Goal: Information Seeking & Learning: Learn about a topic

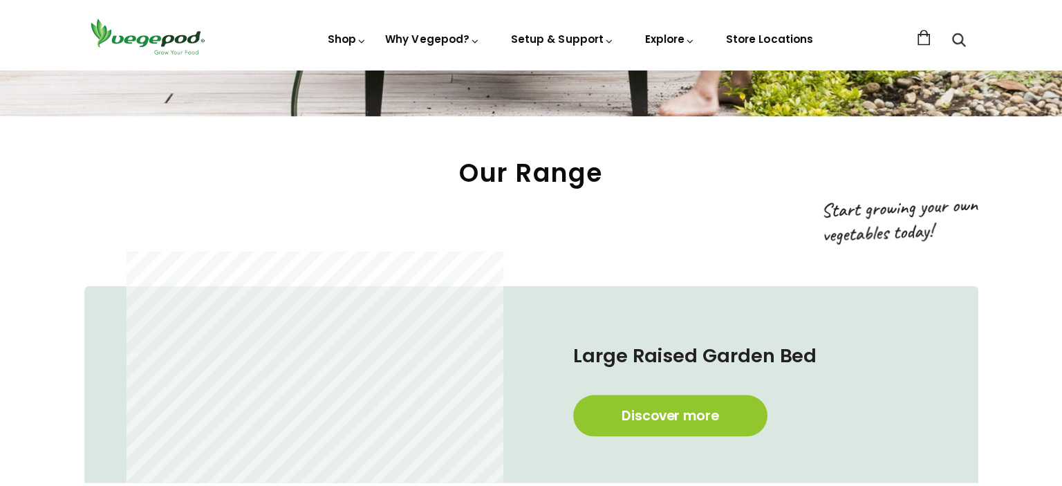
scroll to position [622, 0]
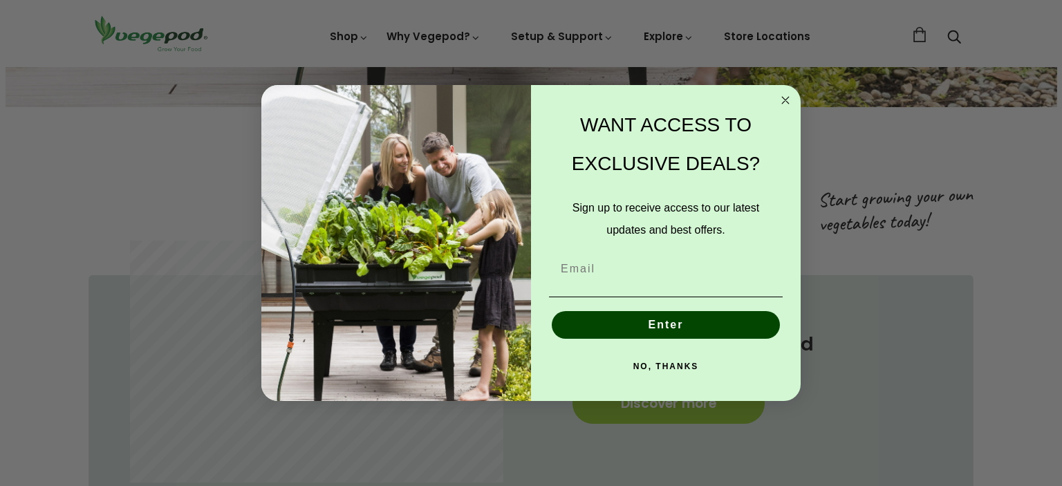
click at [784, 97] on circle "Close dialog" at bounding box center [786, 101] width 16 height 16
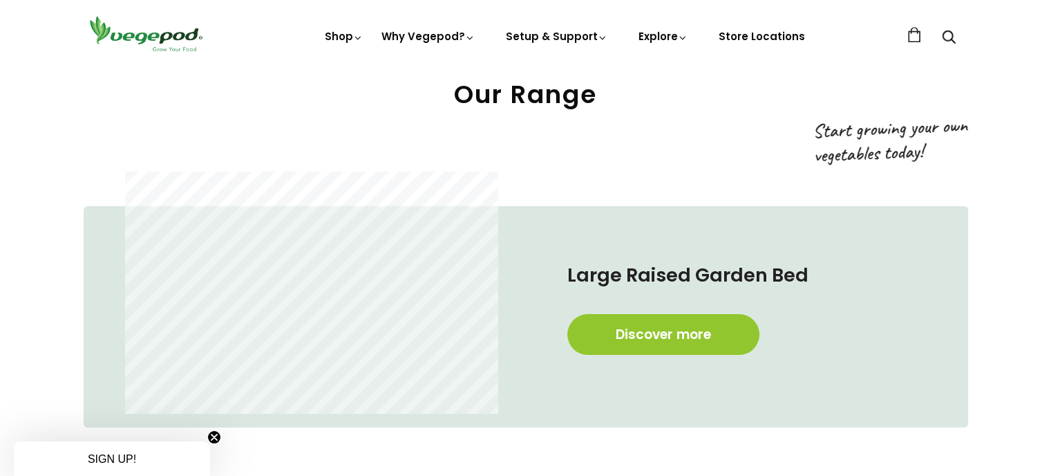
scroll to position [0, 503]
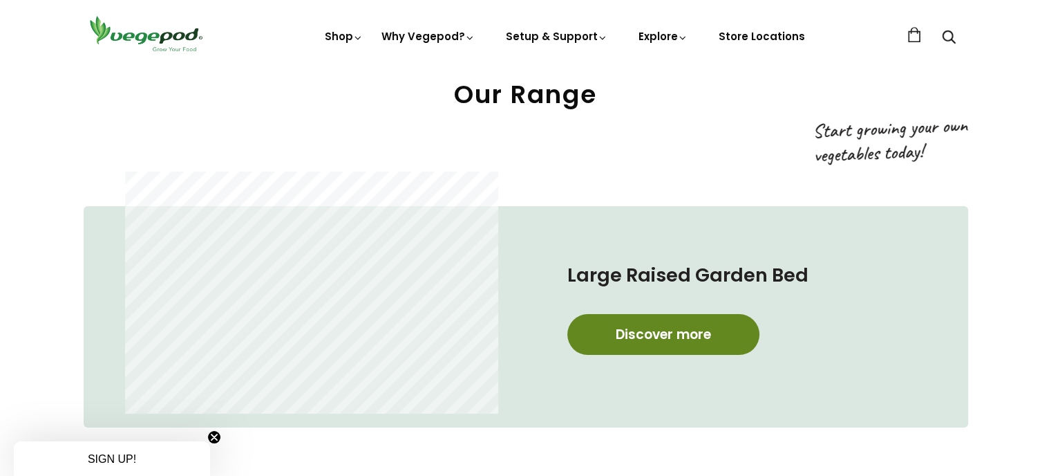
click at [662, 328] on link "Discover more" at bounding box center [664, 334] width 192 height 41
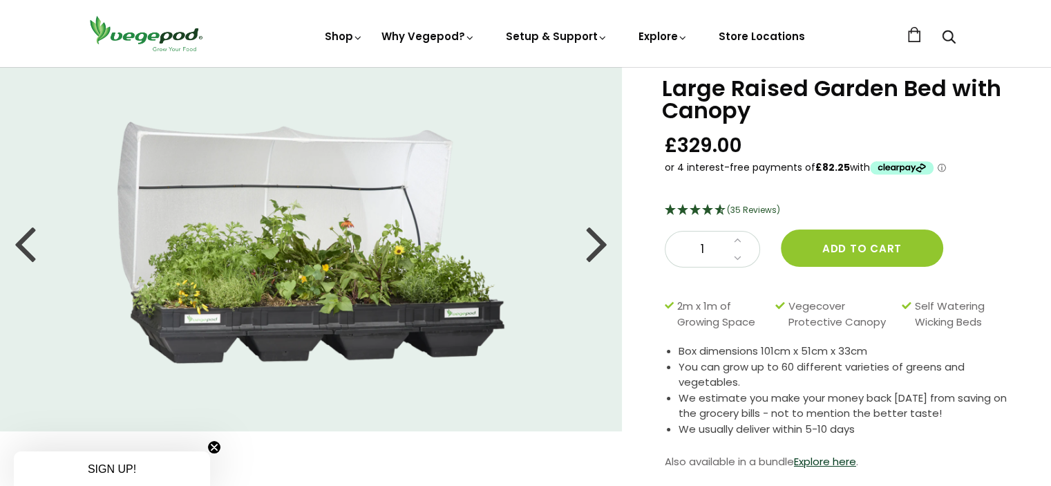
scroll to position [69, 0]
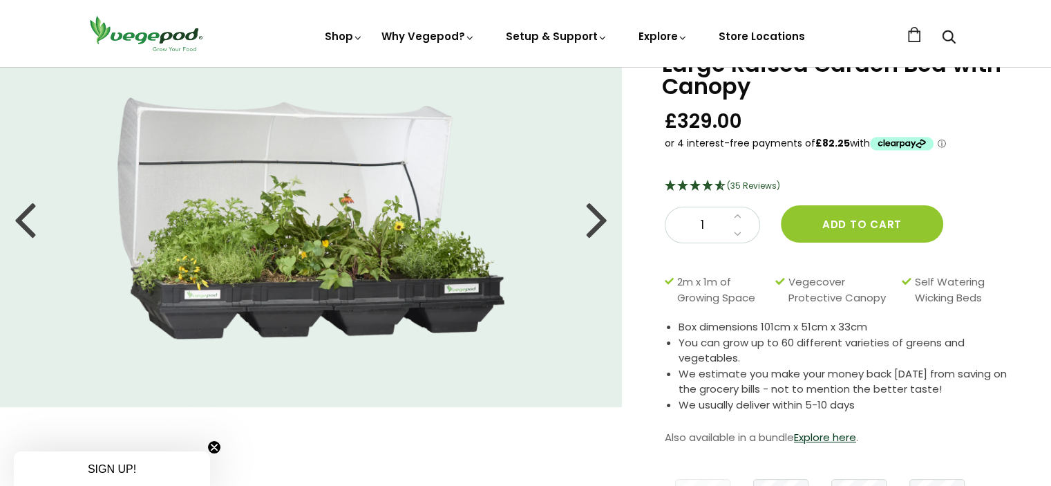
click at [22, 219] on div at bounding box center [25, 218] width 22 height 62
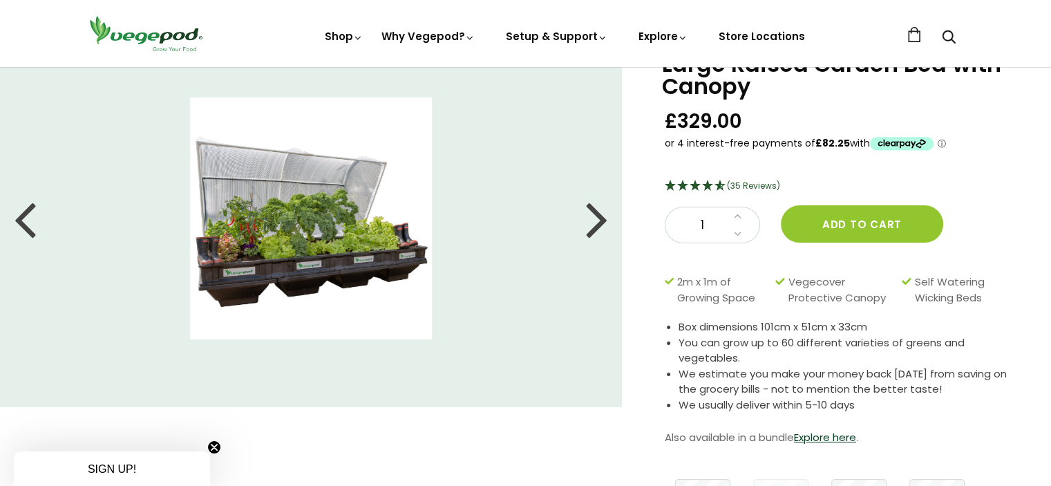
click at [23, 216] on div at bounding box center [25, 218] width 22 height 62
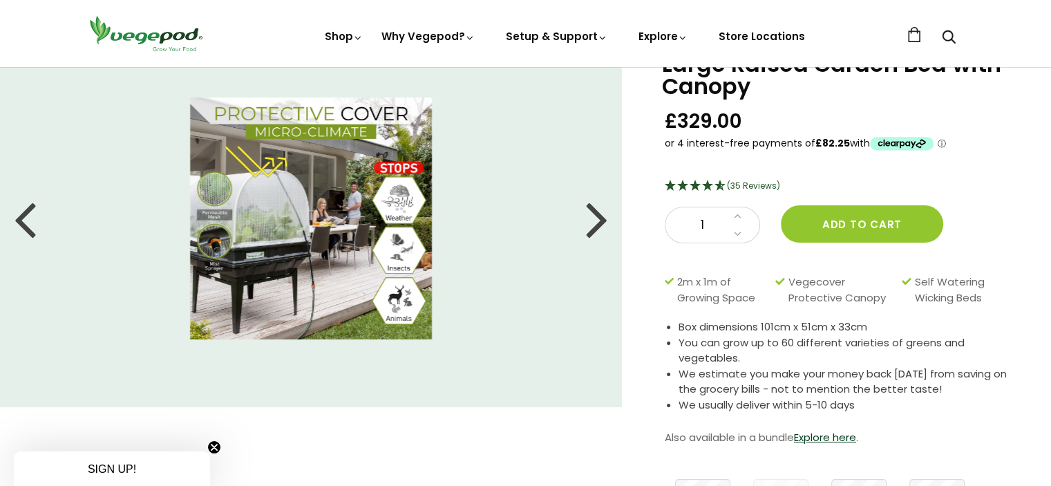
click at [23, 212] on div at bounding box center [25, 218] width 22 height 62
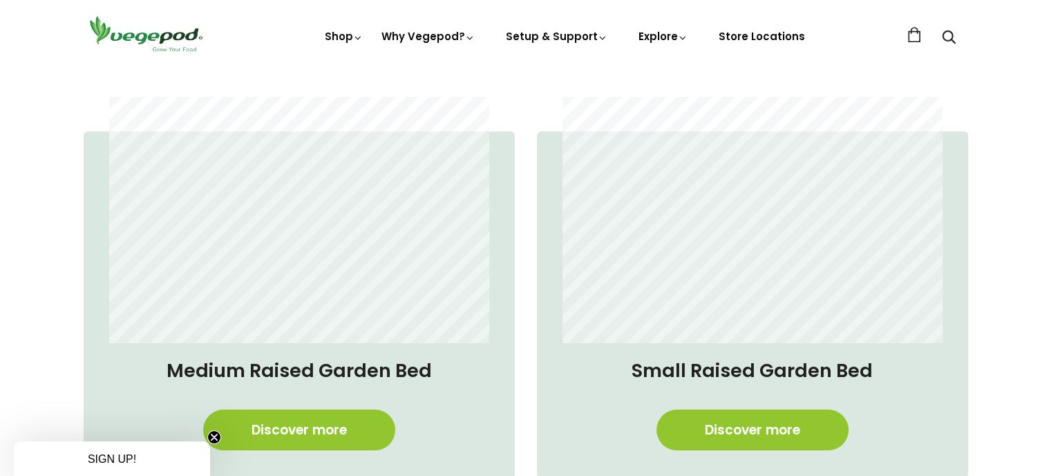
scroll to position [1106, 0]
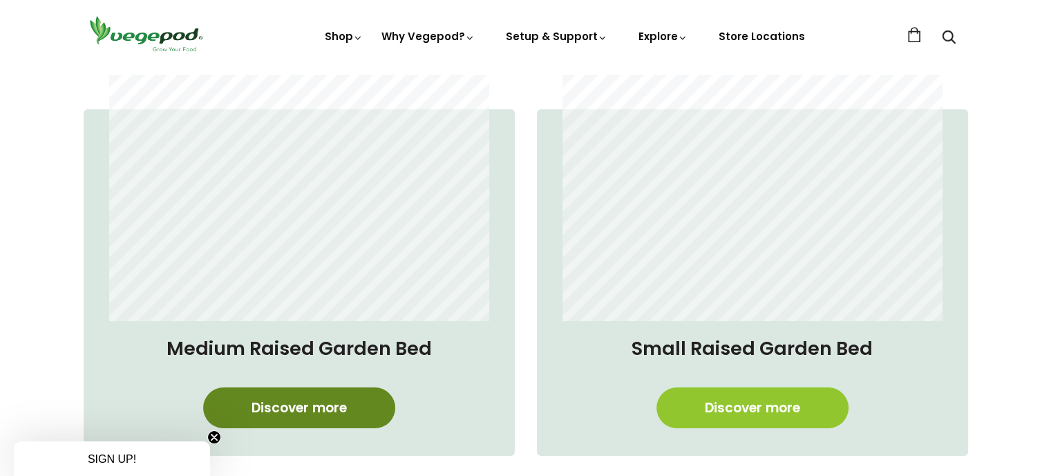
click at [298, 397] on link "Discover more" at bounding box center [299, 407] width 192 height 41
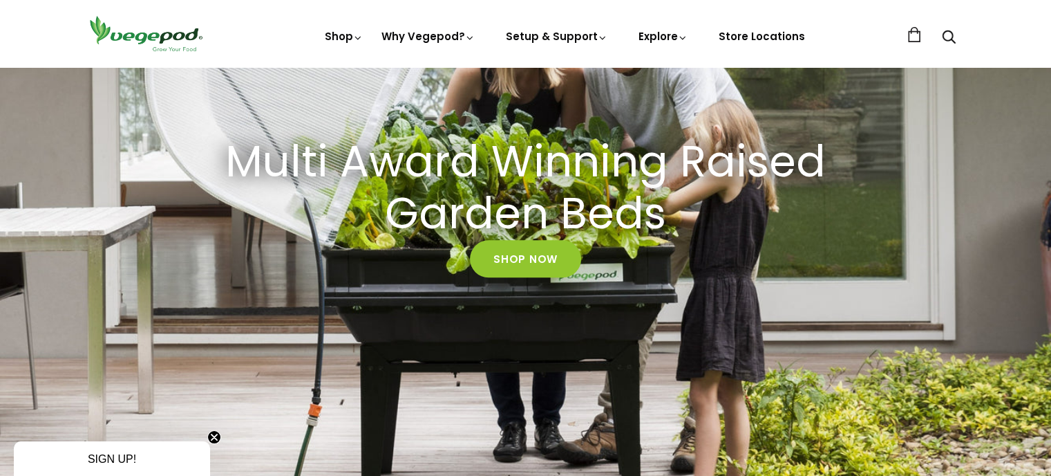
scroll to position [0, 0]
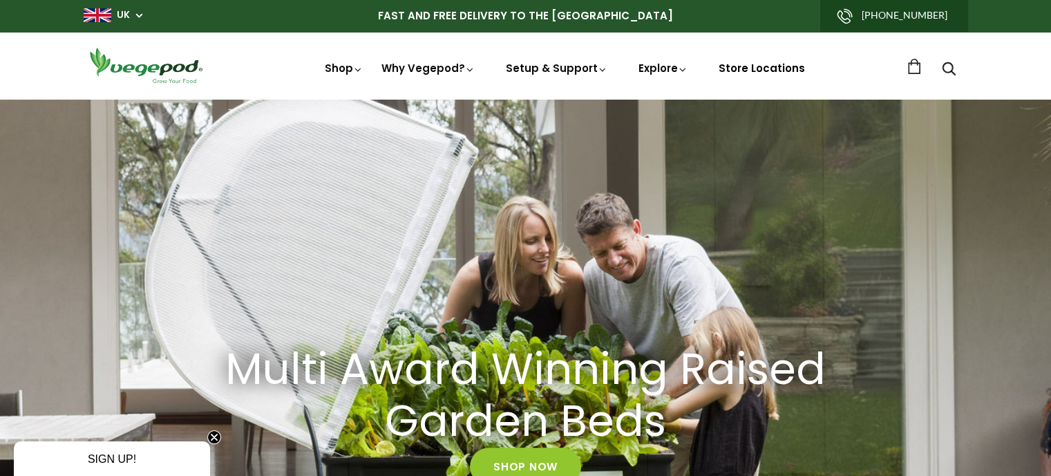
click at [743, 62] on link "Store Locations" at bounding box center [762, 68] width 86 height 15
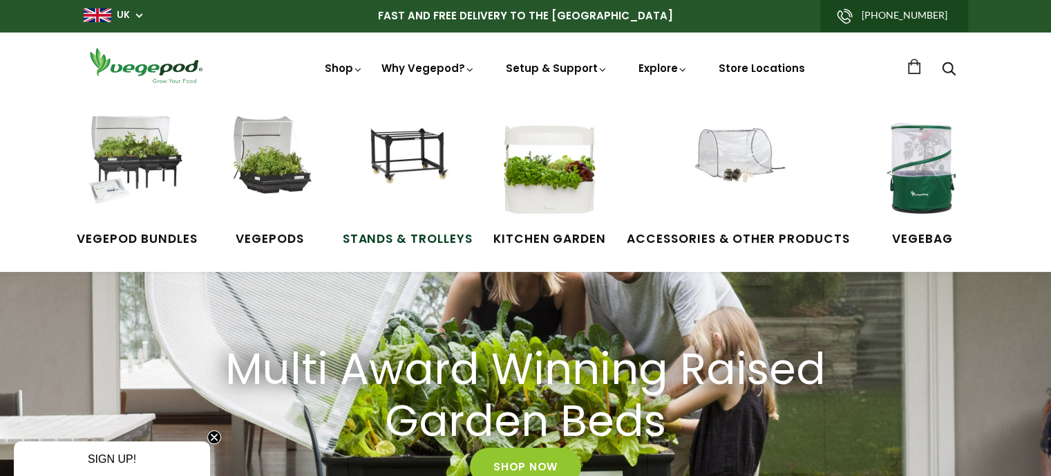
click at [386, 147] on img at bounding box center [408, 168] width 104 height 104
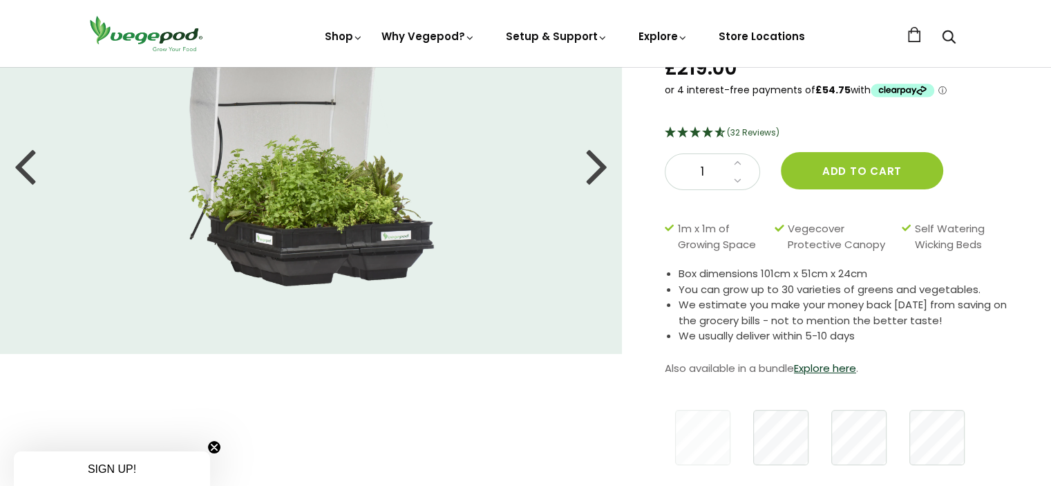
scroll to position [138, 0]
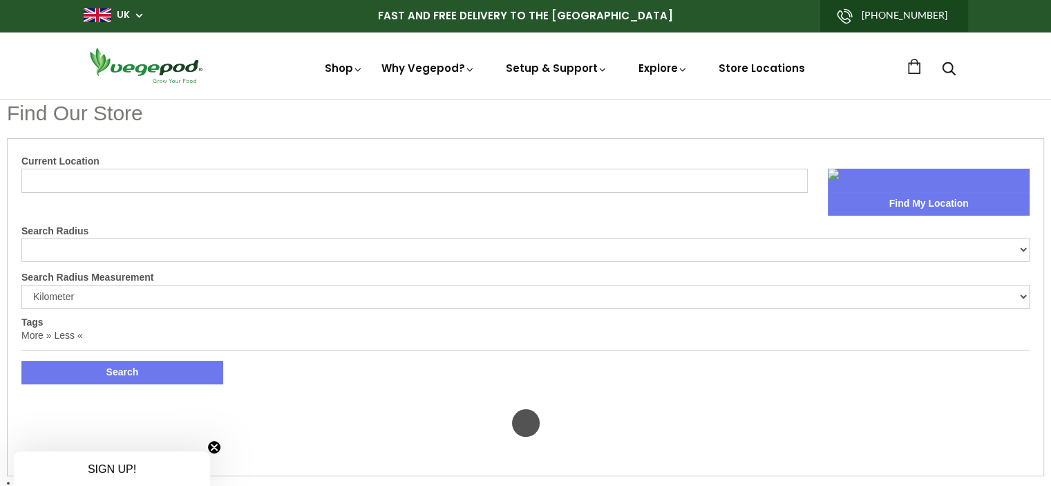
select select "m"
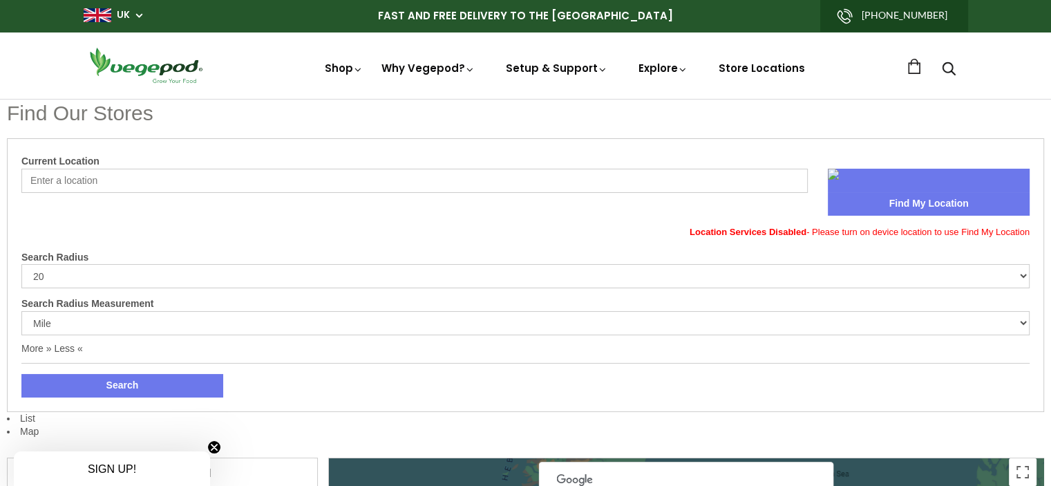
click at [908, 198] on button "Find My Location" at bounding box center [929, 204] width 202 height 24
click at [142, 181] on input "Current Location" at bounding box center [414, 181] width 787 height 24
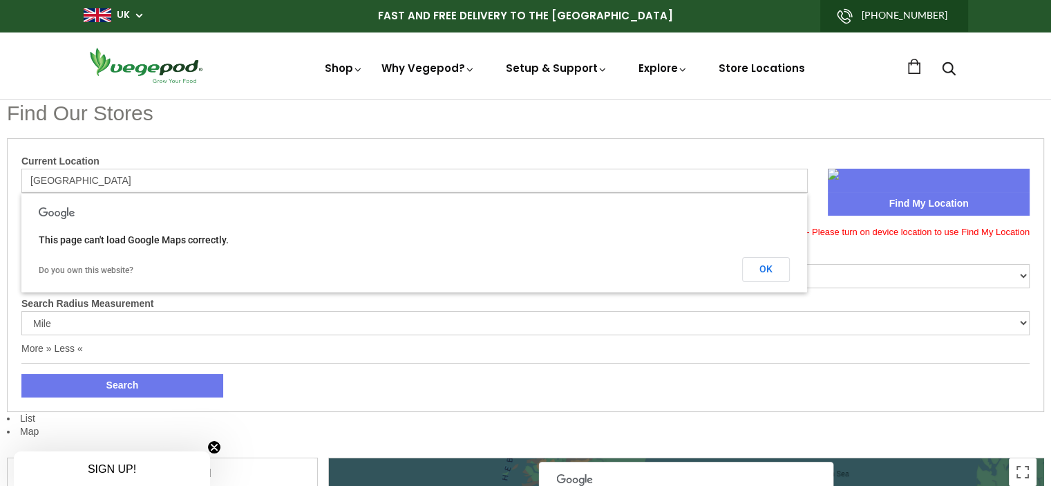
type input "[GEOGRAPHIC_DATA]"
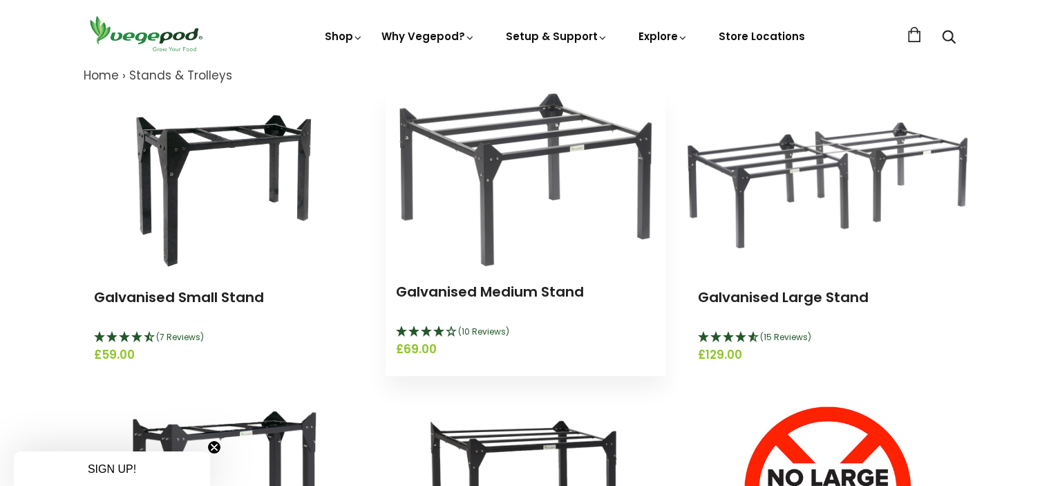
scroll to position [138, 0]
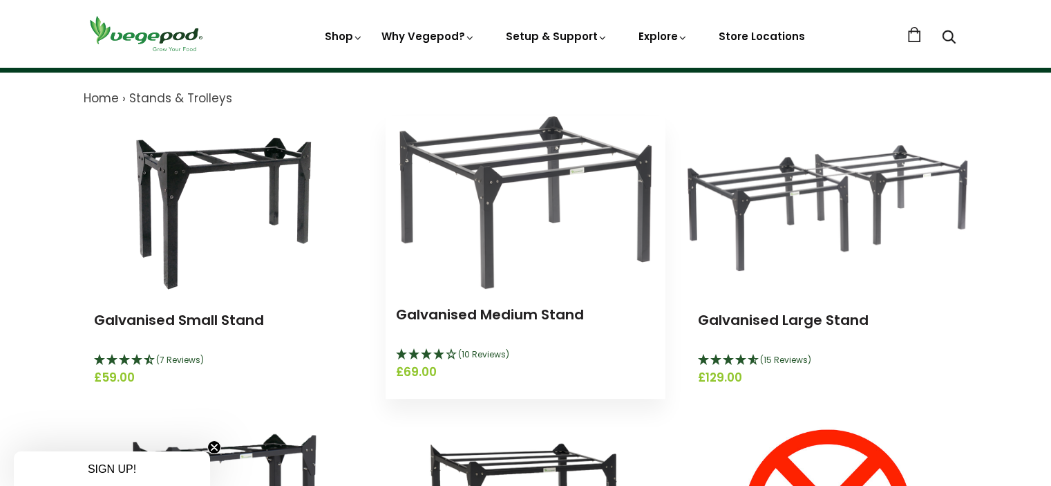
click at [525, 156] on img at bounding box center [526, 202] width 252 height 173
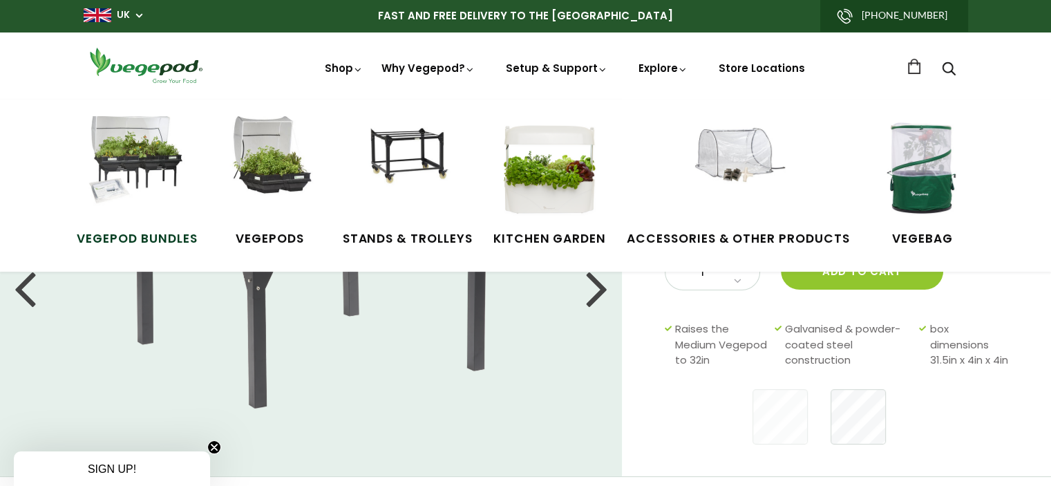
click at [123, 230] on span "Vegepod Bundles" at bounding box center [137, 239] width 120 height 18
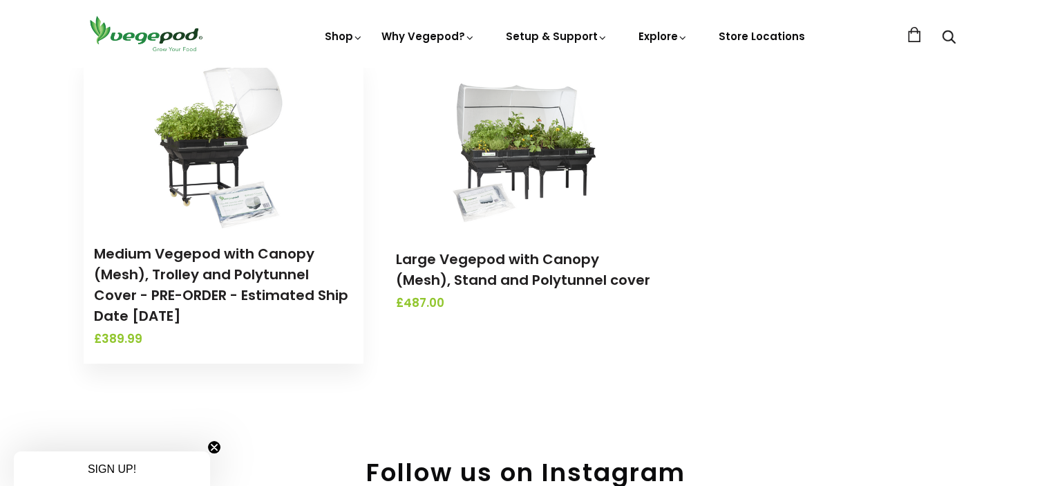
scroll to position [553, 0]
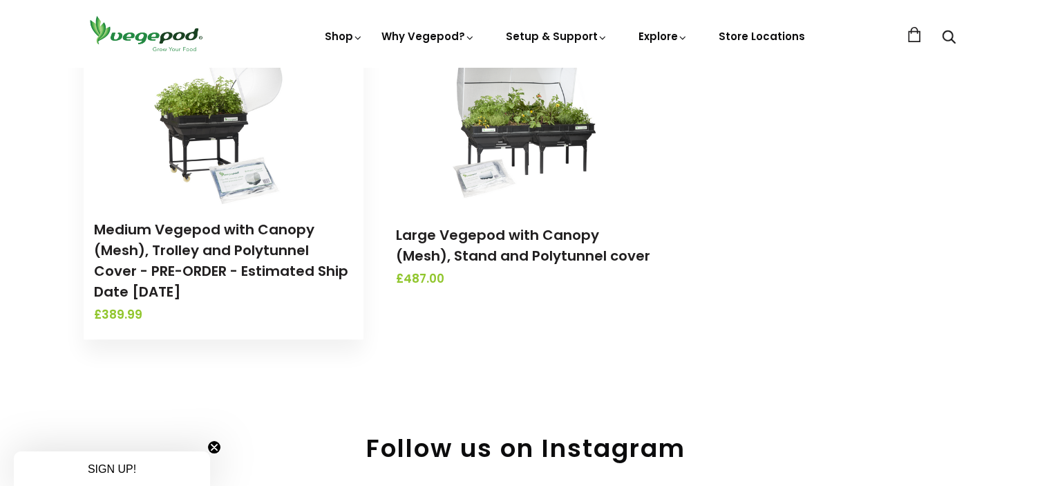
click at [182, 163] on img at bounding box center [223, 117] width 145 height 173
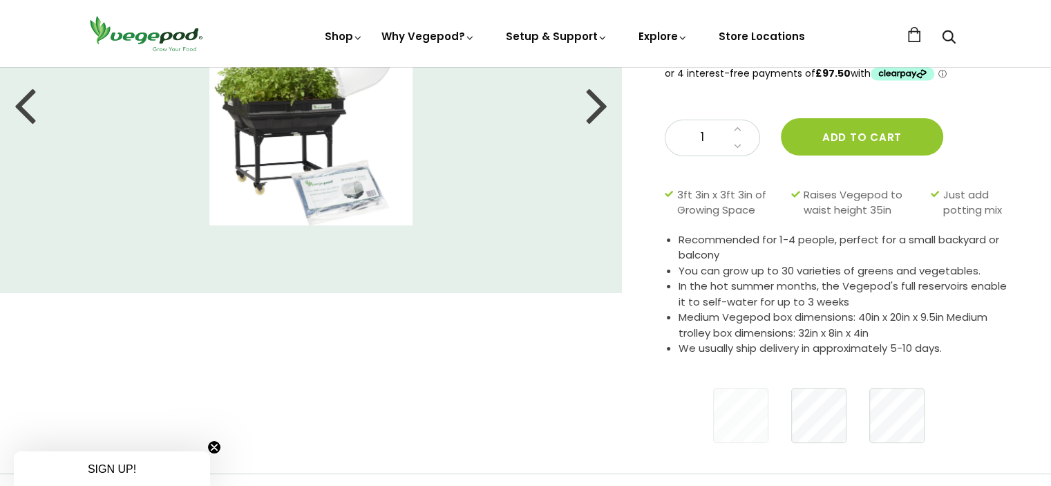
scroll to position [207, 0]
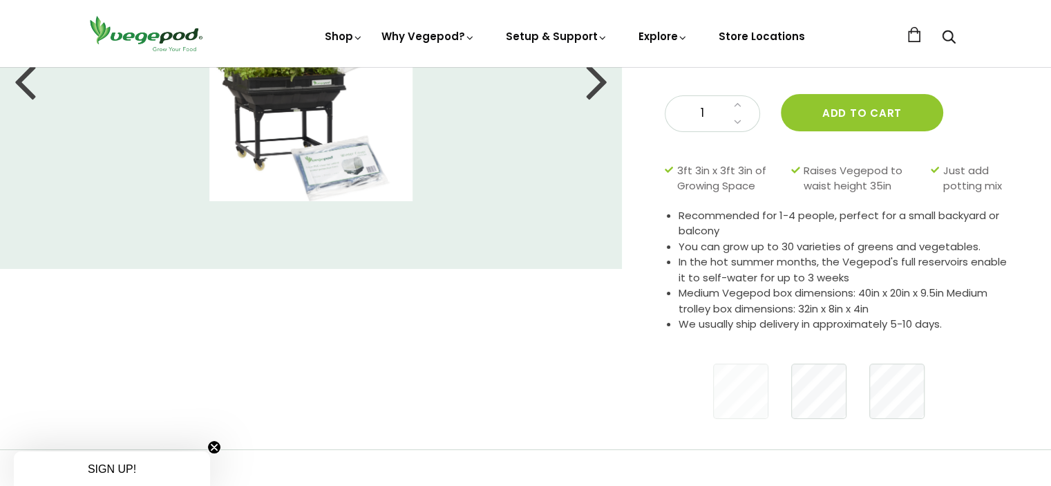
click at [138, 32] on img at bounding box center [146, 33] width 124 height 39
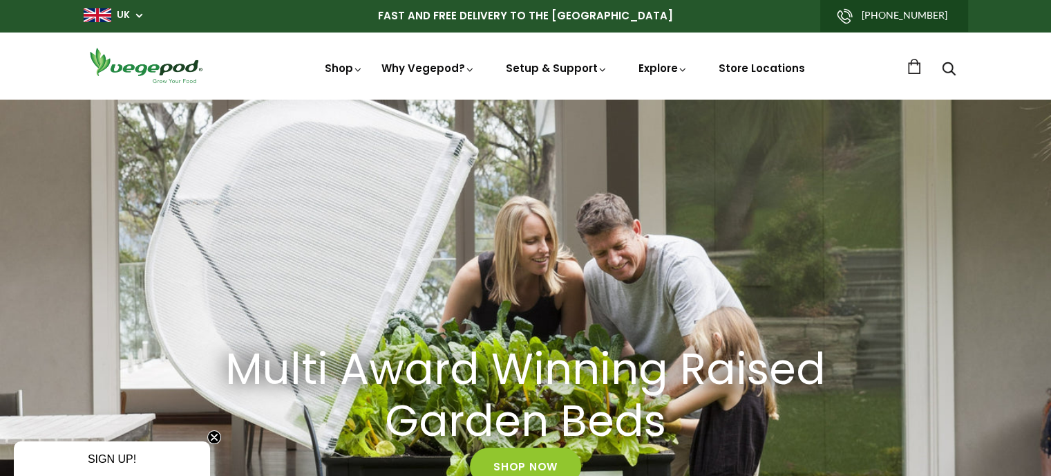
scroll to position [0, 1006]
